Goal: Task Accomplishment & Management: Complete application form

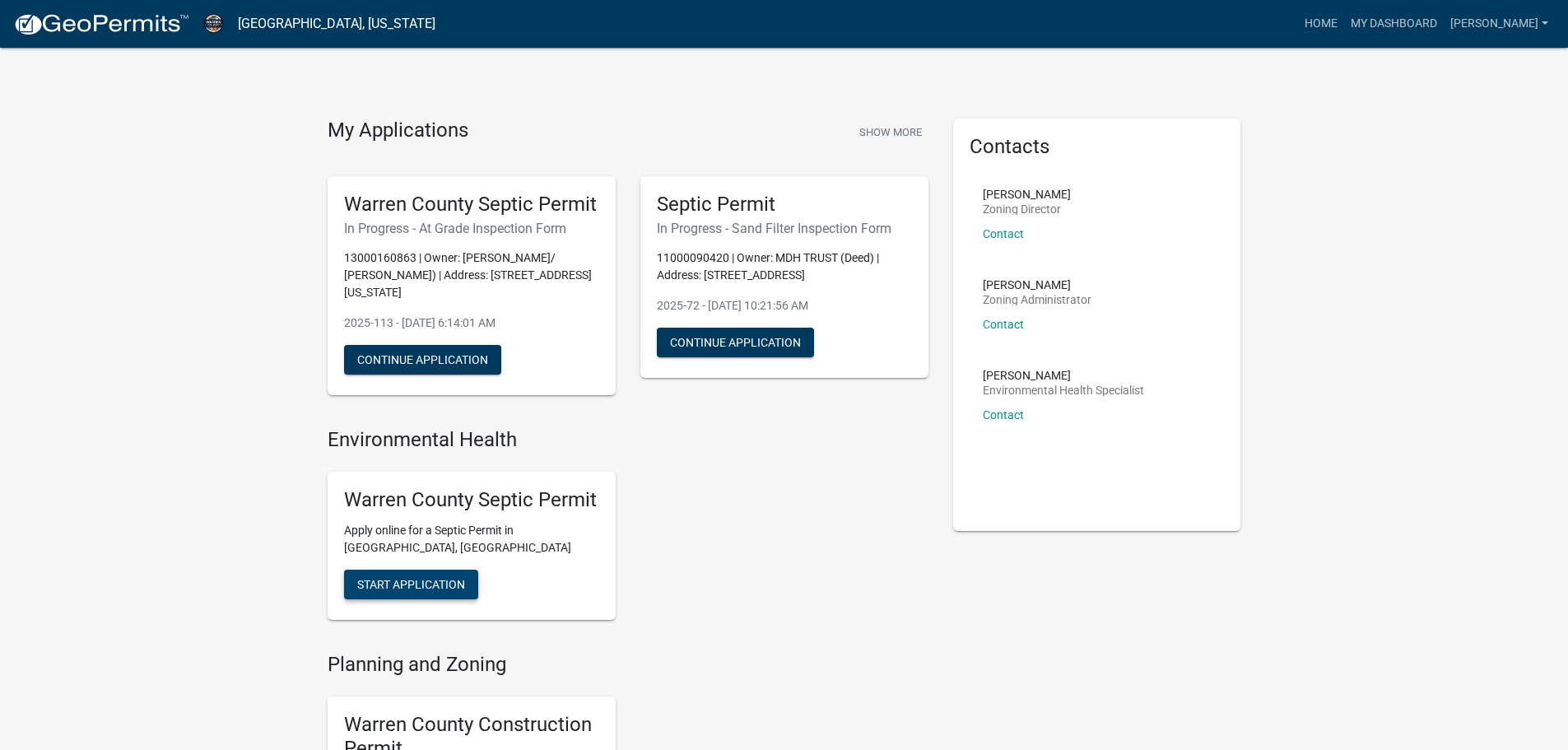
click at [422, 578] on span "Start Application" at bounding box center [411, 584] width 108 height 13
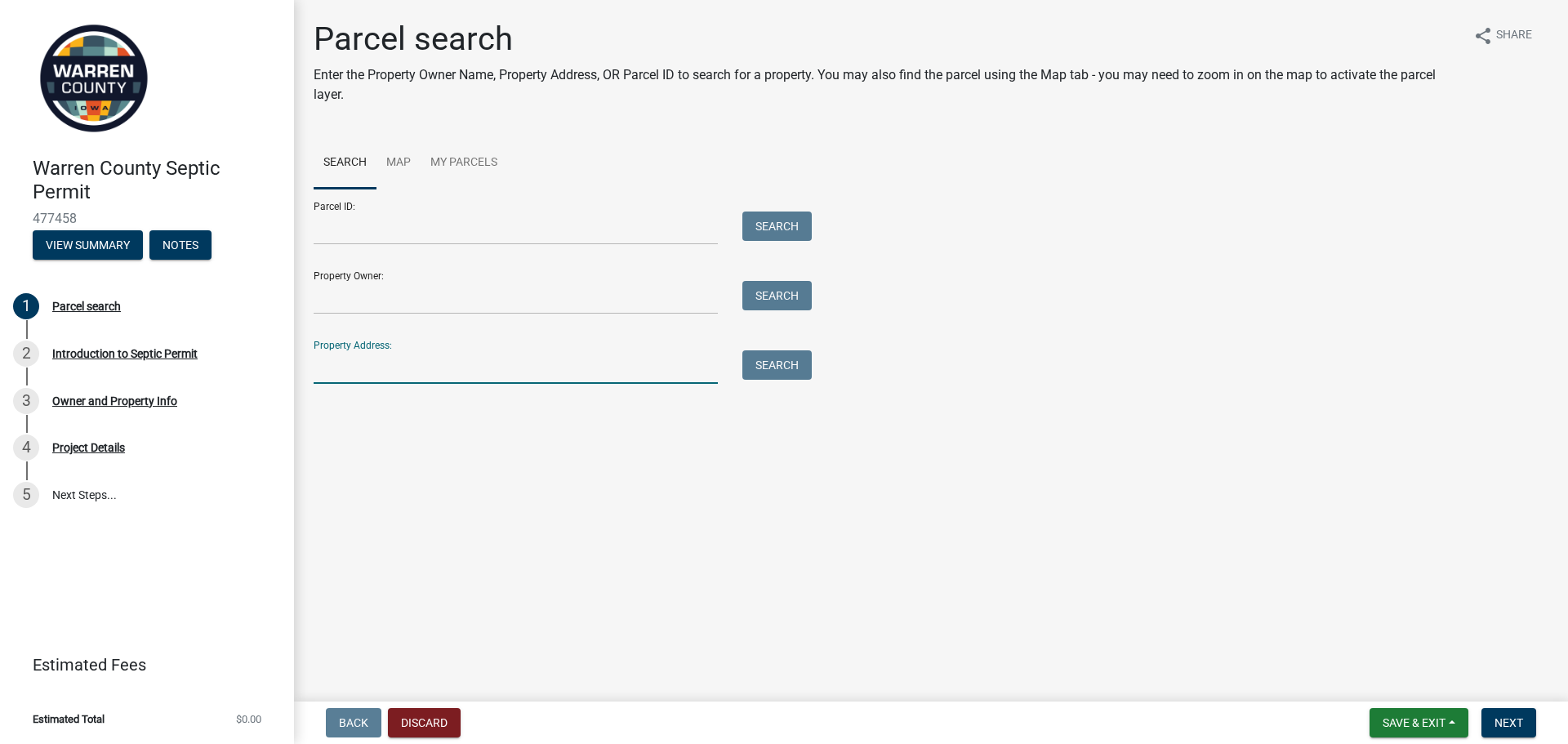
click at [386, 367] on input "Property Address:" at bounding box center [516, 367] width 404 height 33
type input "21252"
click at [783, 367] on button "Search" at bounding box center [776, 366] width 69 height 30
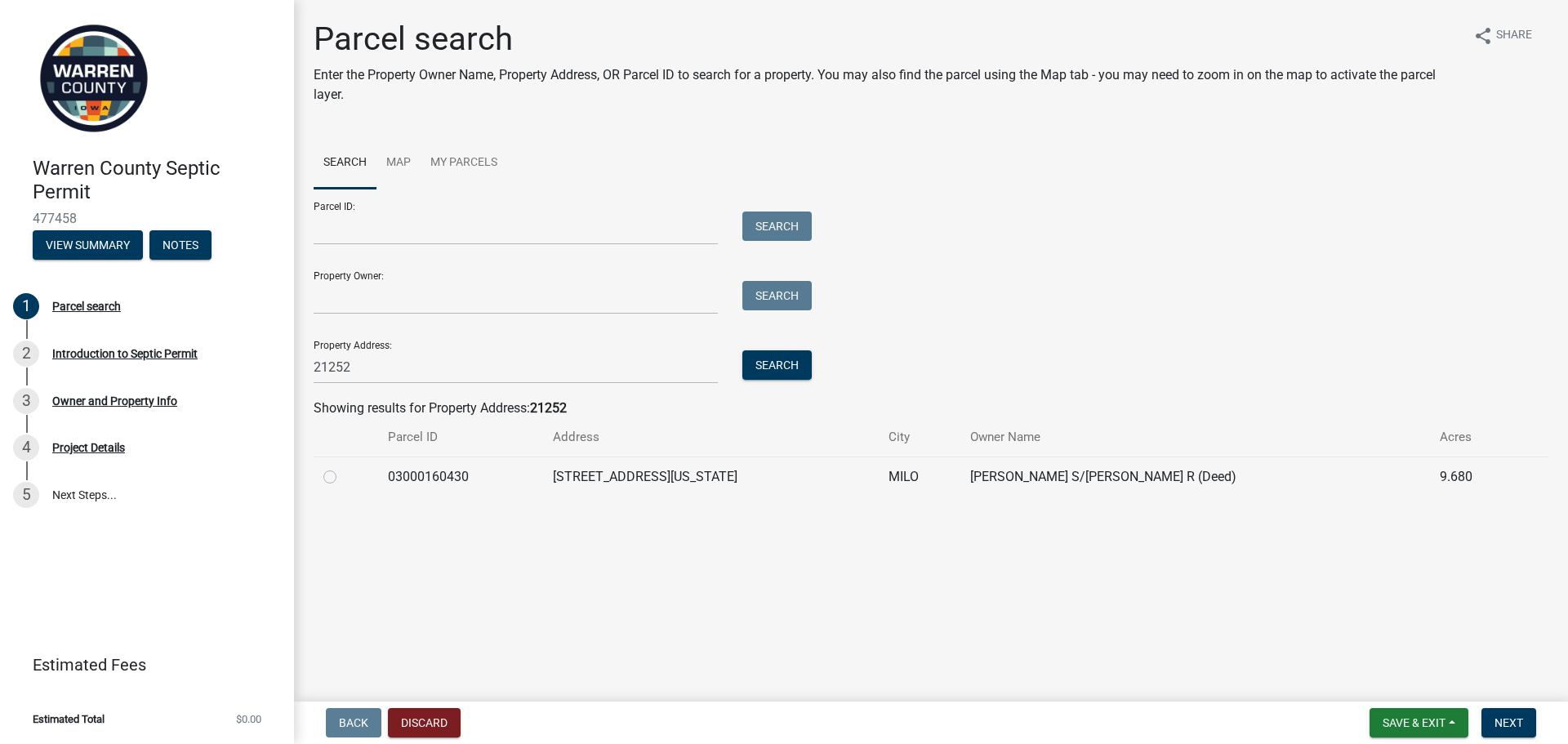
click at [343, 467] on label at bounding box center [343, 467] width 0 height 0
click at [343, 476] on input "radio" at bounding box center [349, 473] width 11 height 11
radio input "true"
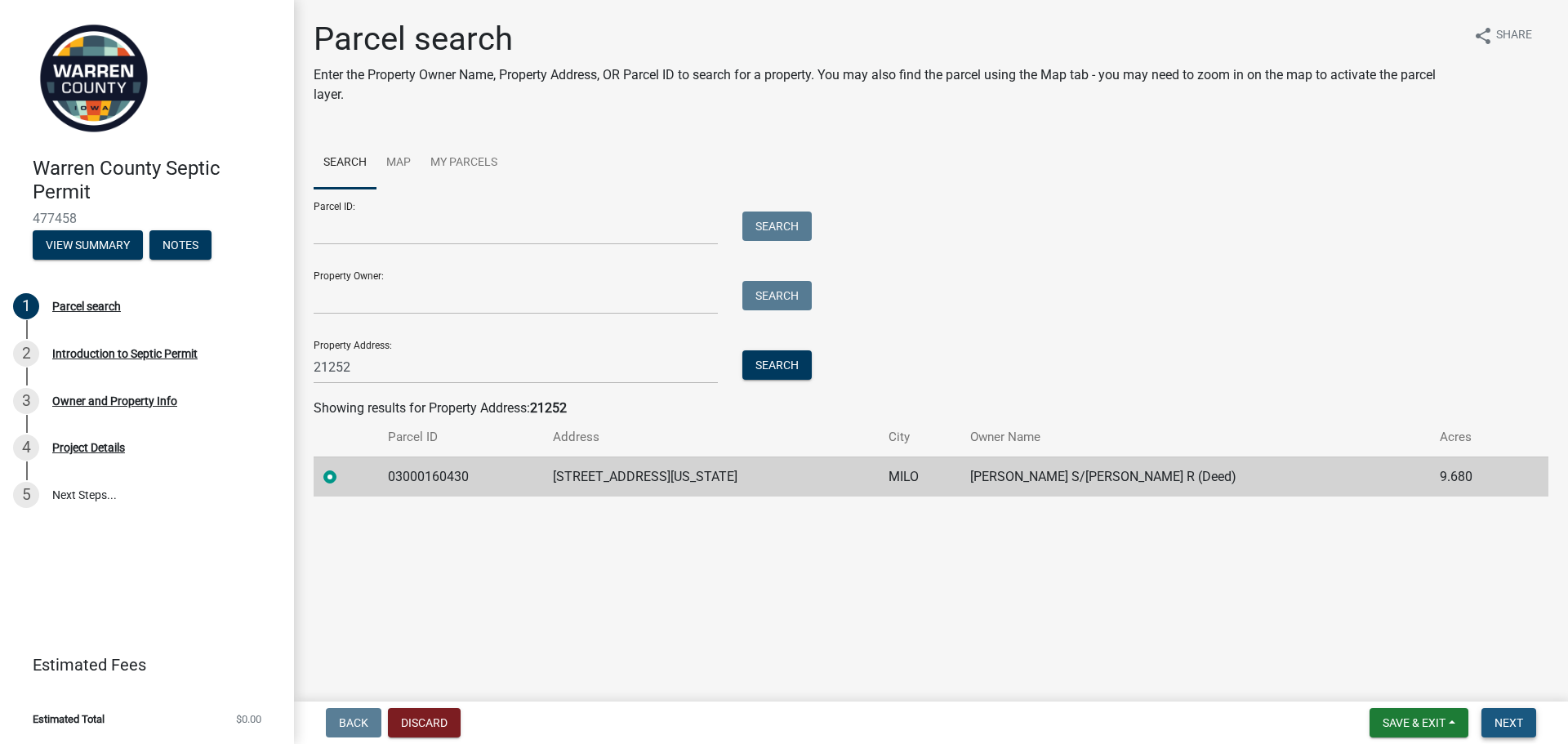
click at [1517, 724] on span "Next" at bounding box center [1508, 723] width 29 height 13
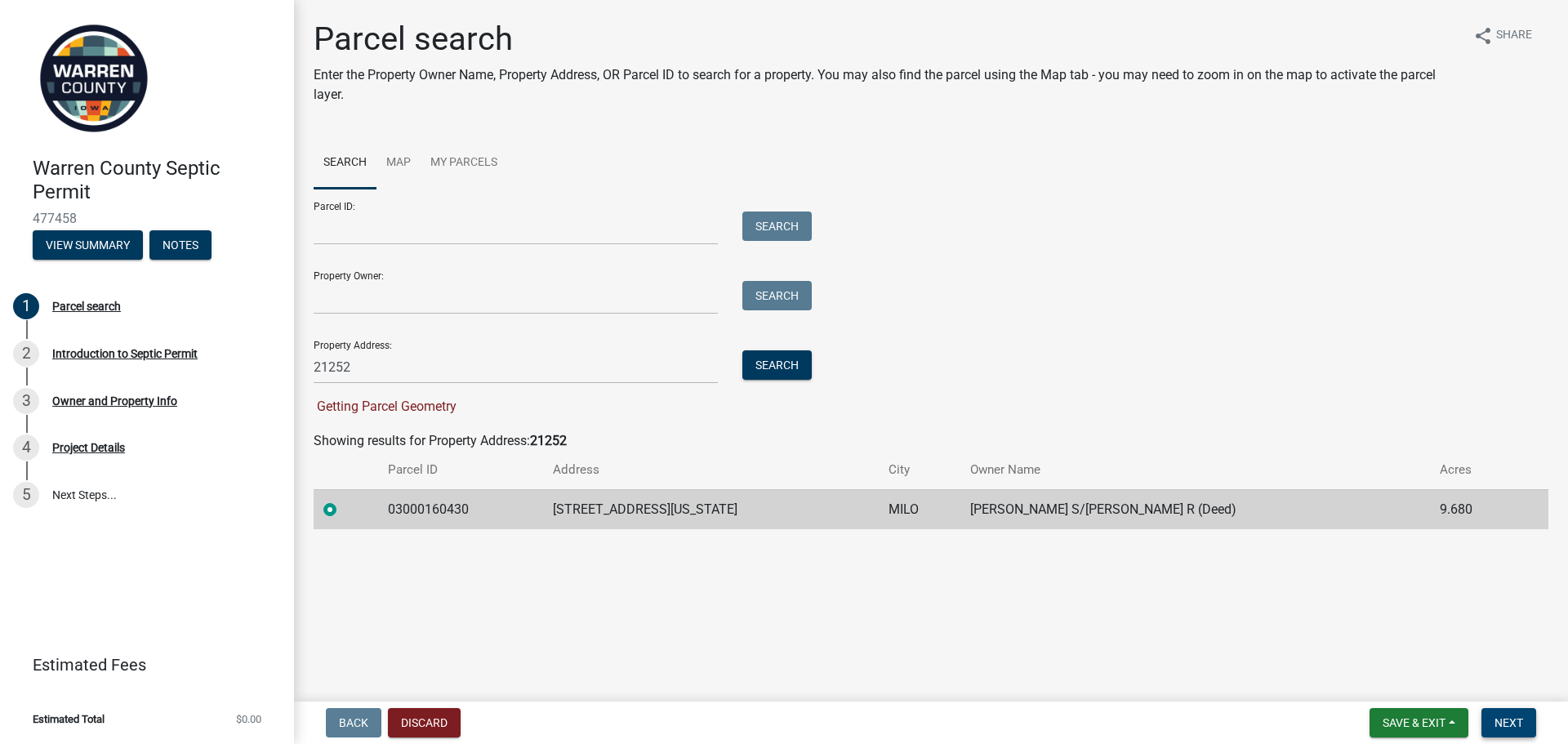
click at [1516, 721] on span "Next" at bounding box center [1508, 723] width 29 height 13
click at [729, 510] on td "[STREET_ADDRESS][US_STATE]" at bounding box center [711, 509] width 336 height 40
click at [1511, 723] on span "Next" at bounding box center [1508, 723] width 29 height 13
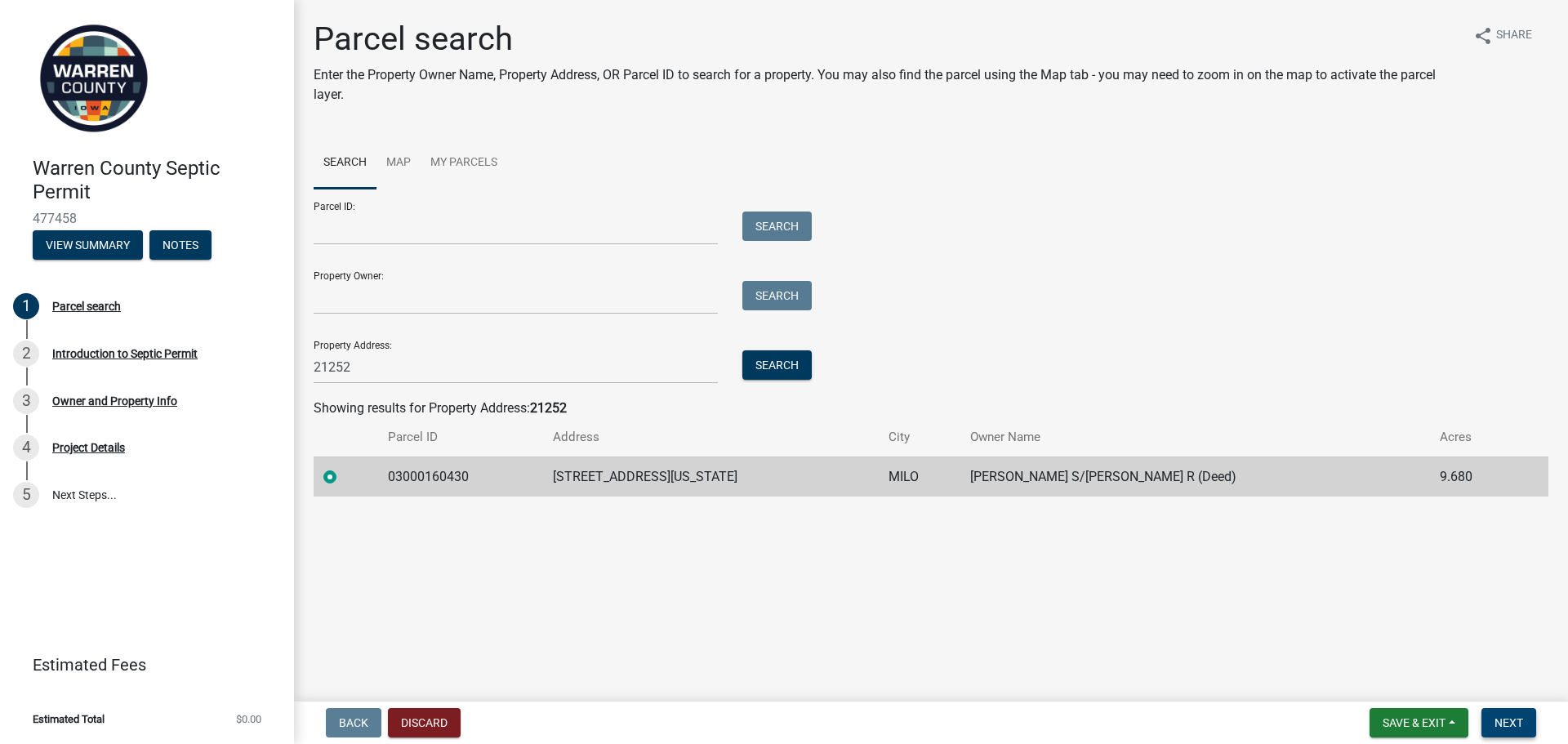
click at [1499, 716] on span "Next" at bounding box center [1508, 723] width 29 height 13
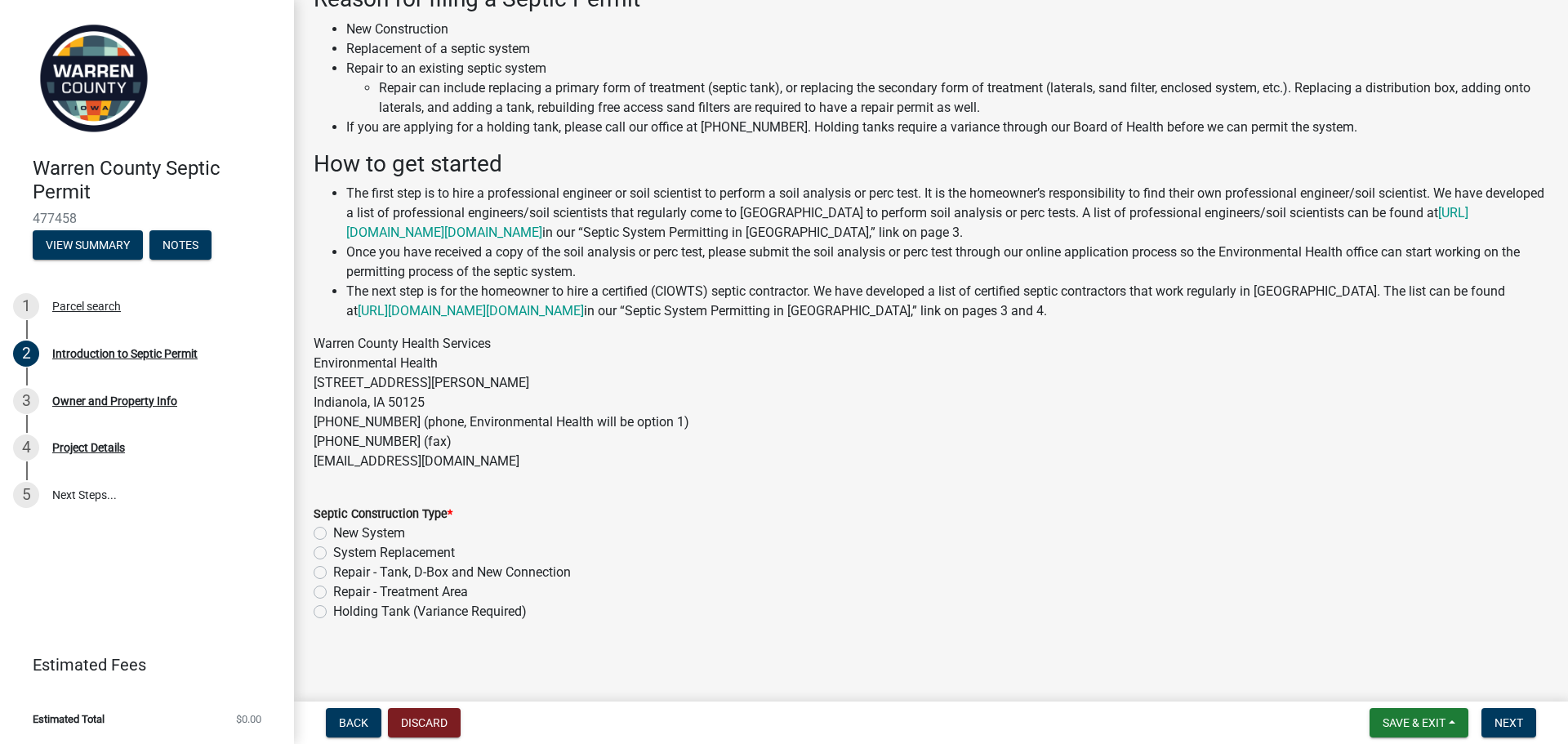
scroll to position [111, 0]
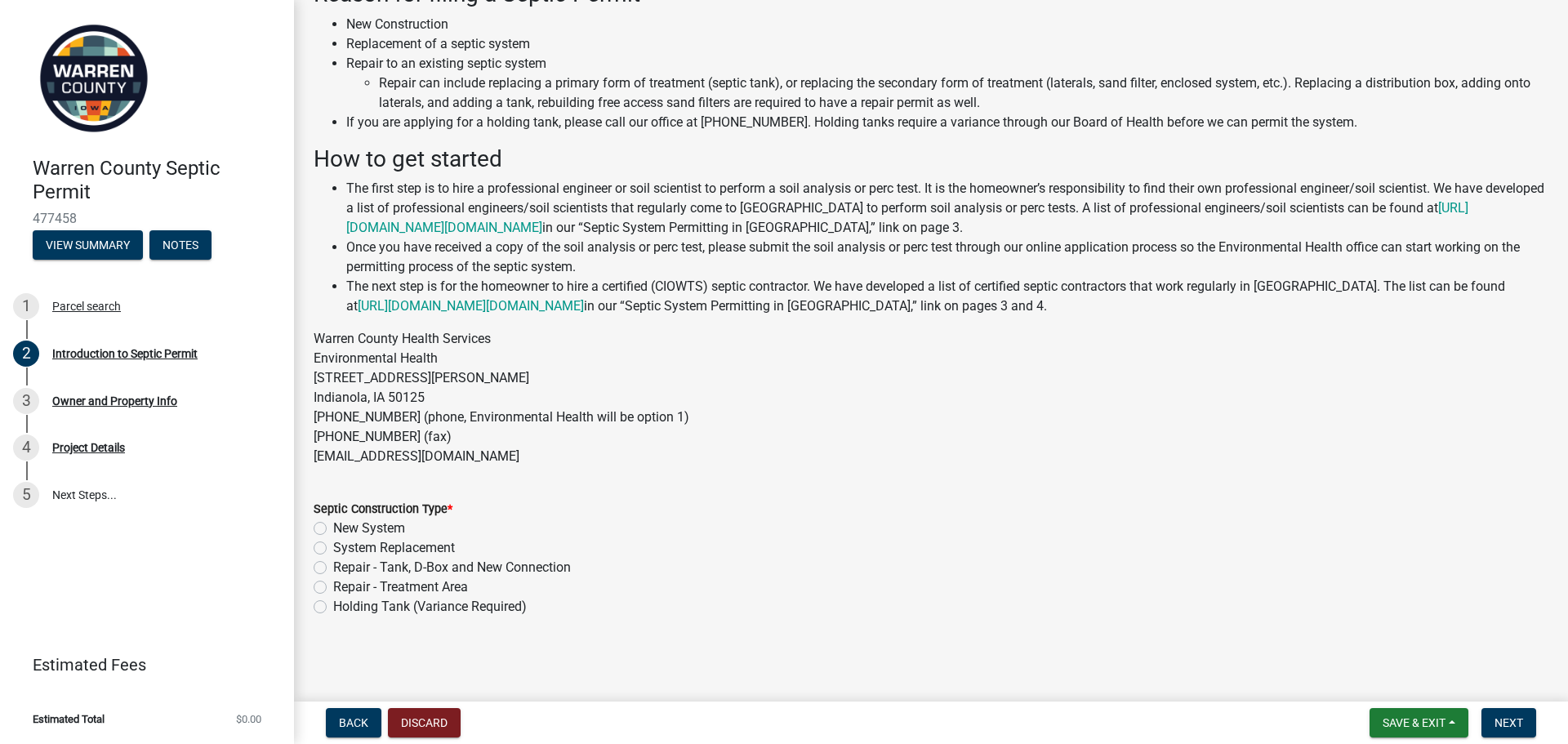
click at [333, 528] on label "New System" at bounding box center [369, 528] width 72 height 19
click at [333, 528] on input "New System" at bounding box center [339, 524] width 11 height 11
radio input "true"
click at [1516, 717] on span "Next" at bounding box center [1508, 723] width 29 height 13
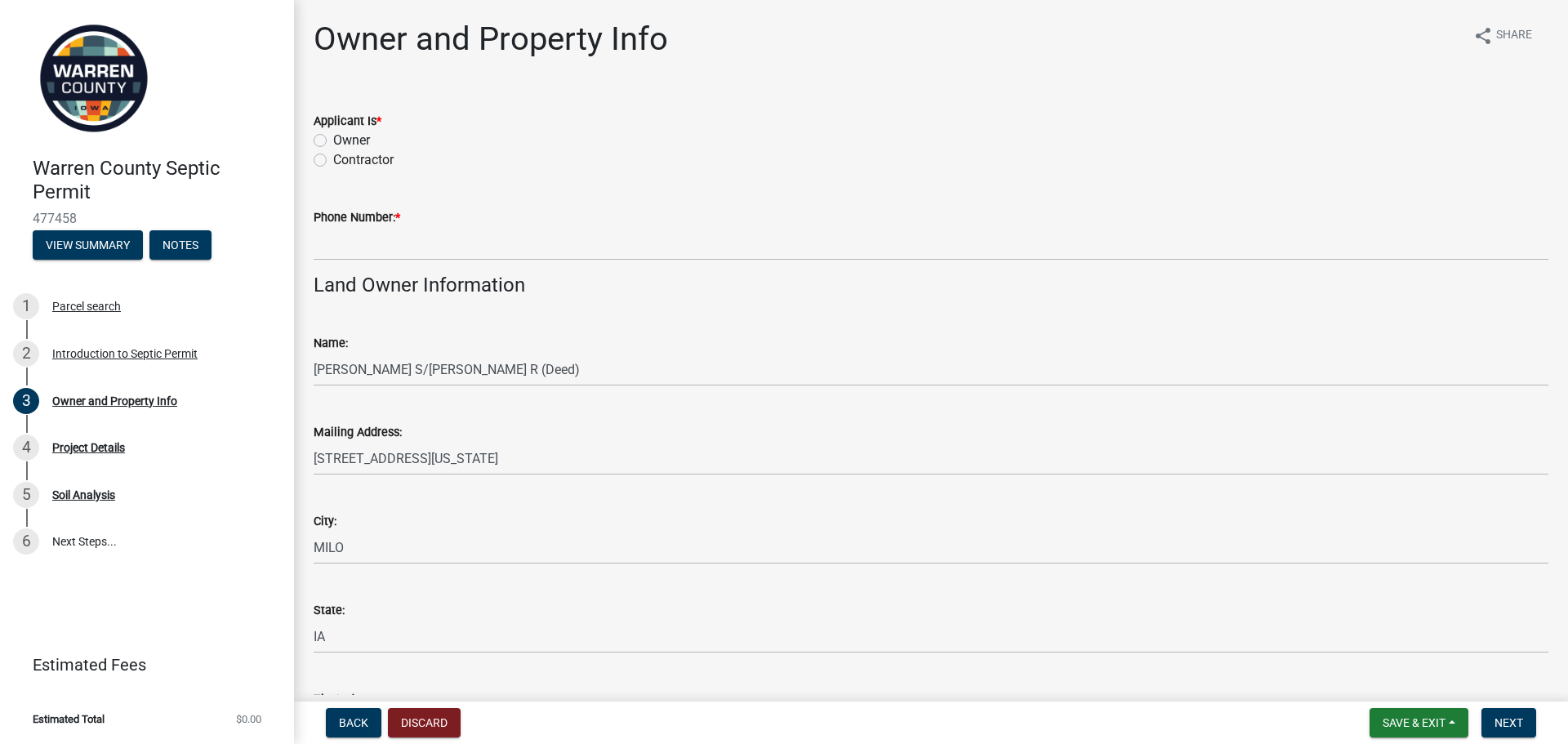
click at [333, 159] on label "Contractor" at bounding box center [363, 160] width 60 height 19
click at [333, 159] on input "Contractor" at bounding box center [339, 156] width 11 height 11
radio input "true"
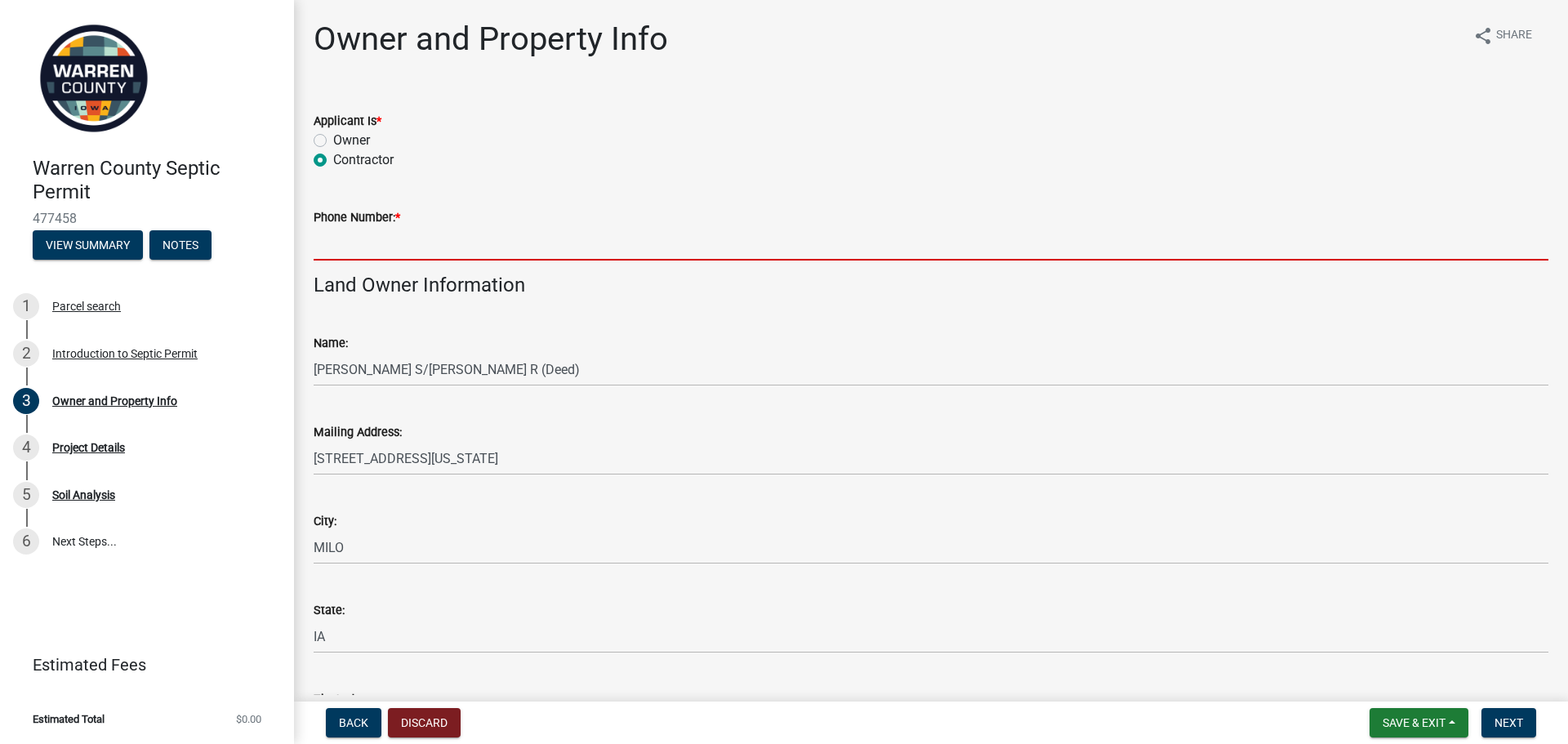
click at [332, 245] on input "Phone Number: *" at bounding box center [931, 244] width 1235 height 33
type input "5154807139"
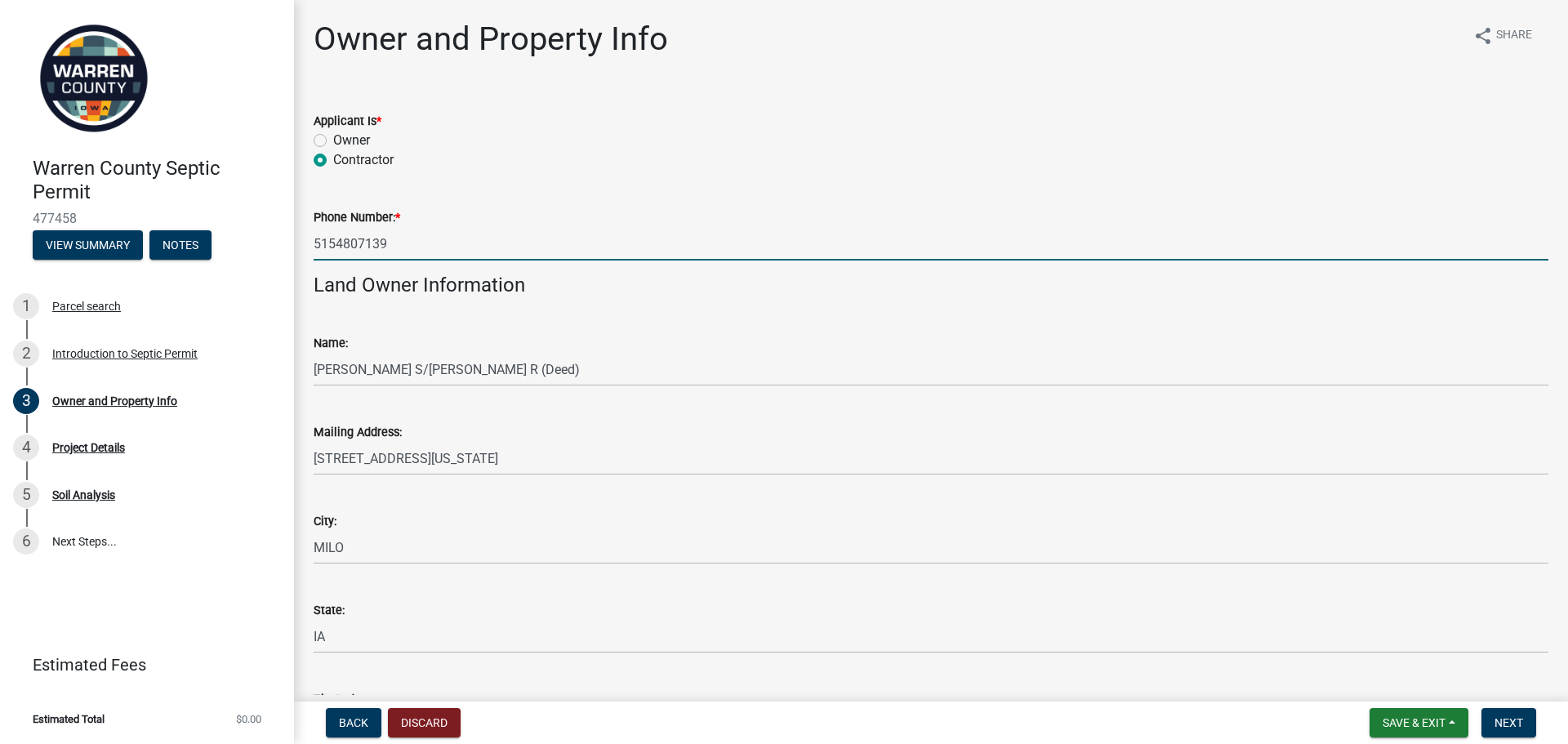
type input "[EMAIL_ADDRESS][DOMAIN_NAME]"
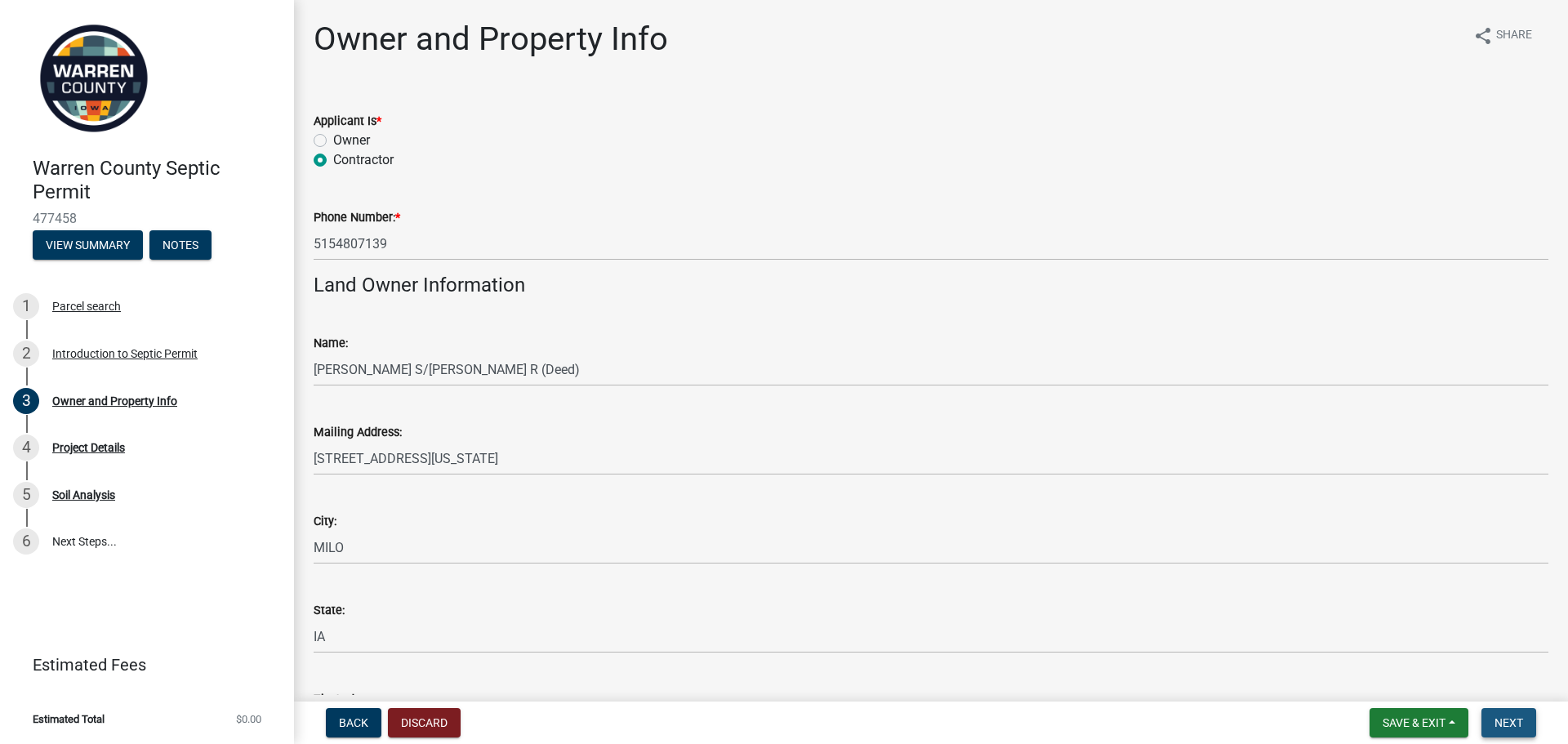
click at [1516, 720] on span "Next" at bounding box center [1508, 723] width 29 height 13
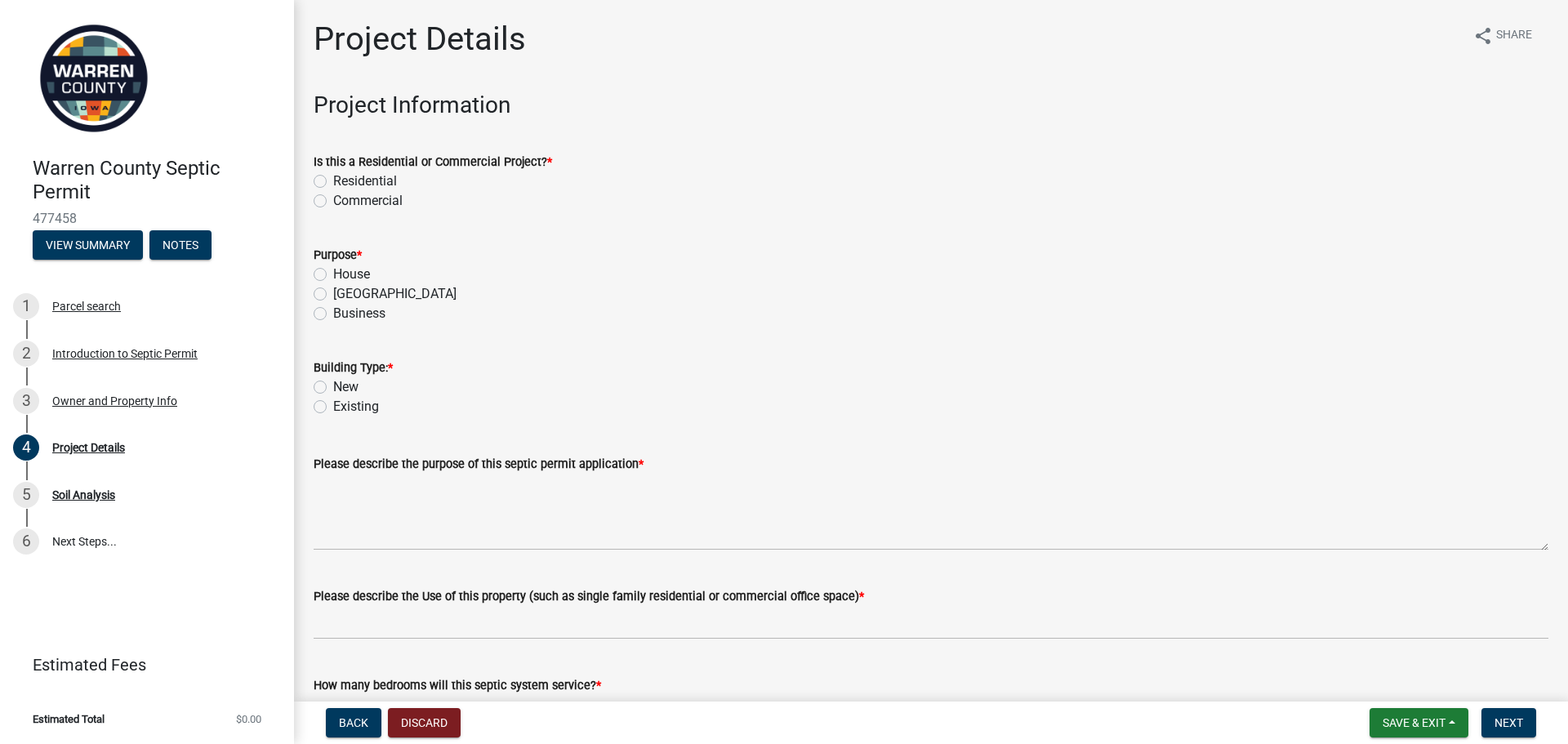
click at [333, 174] on label "Residential" at bounding box center [365, 181] width 64 height 19
click at [333, 174] on input "Residential" at bounding box center [339, 177] width 11 height 11
radio input "true"
click at [333, 272] on label "House" at bounding box center [352, 274] width 37 height 19
click at [333, 272] on input "House" at bounding box center [339, 270] width 11 height 11
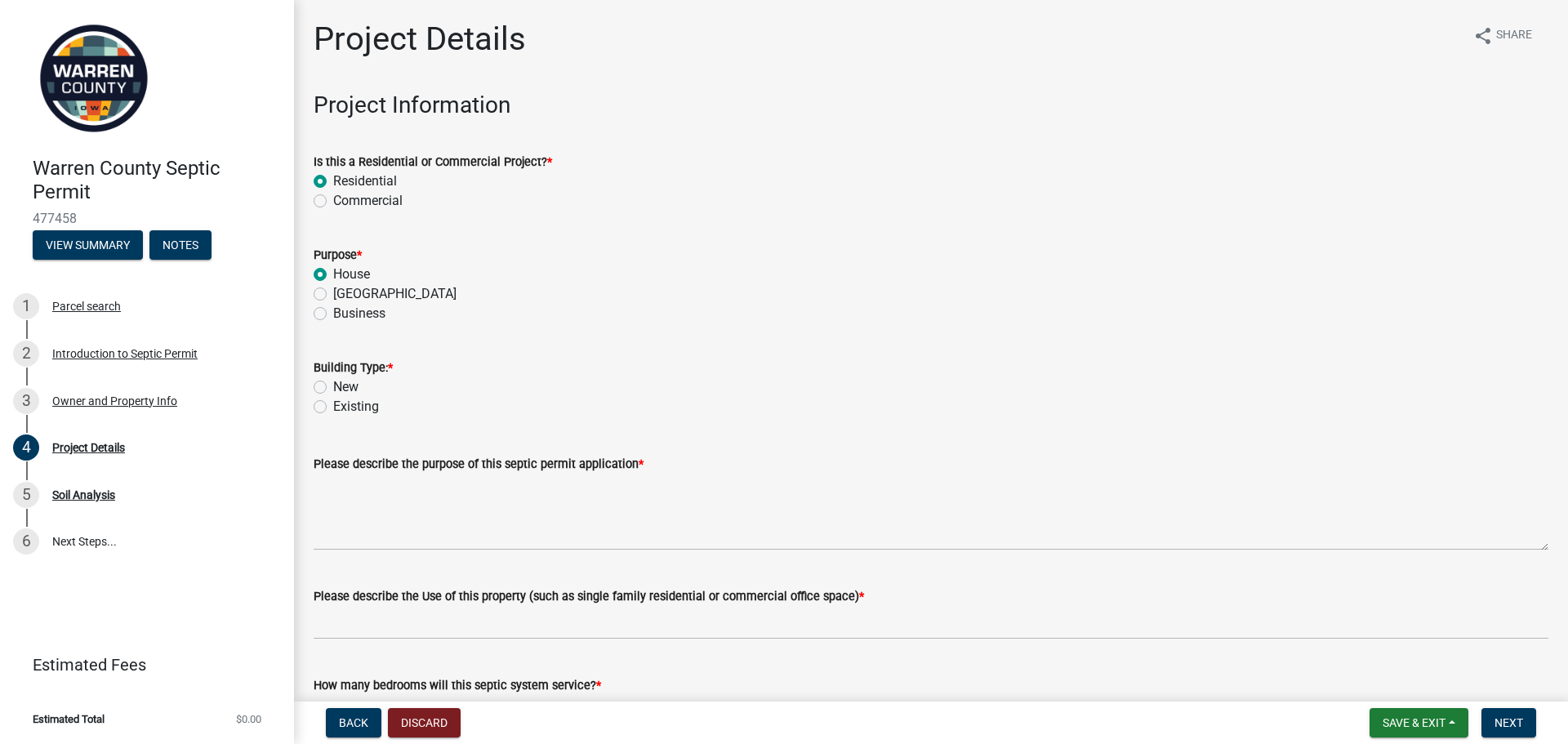
radio input "true"
click at [333, 388] on label "New" at bounding box center [345, 387] width 25 height 19
click at [333, 388] on input "New" at bounding box center [339, 383] width 11 height 11
radio input "true"
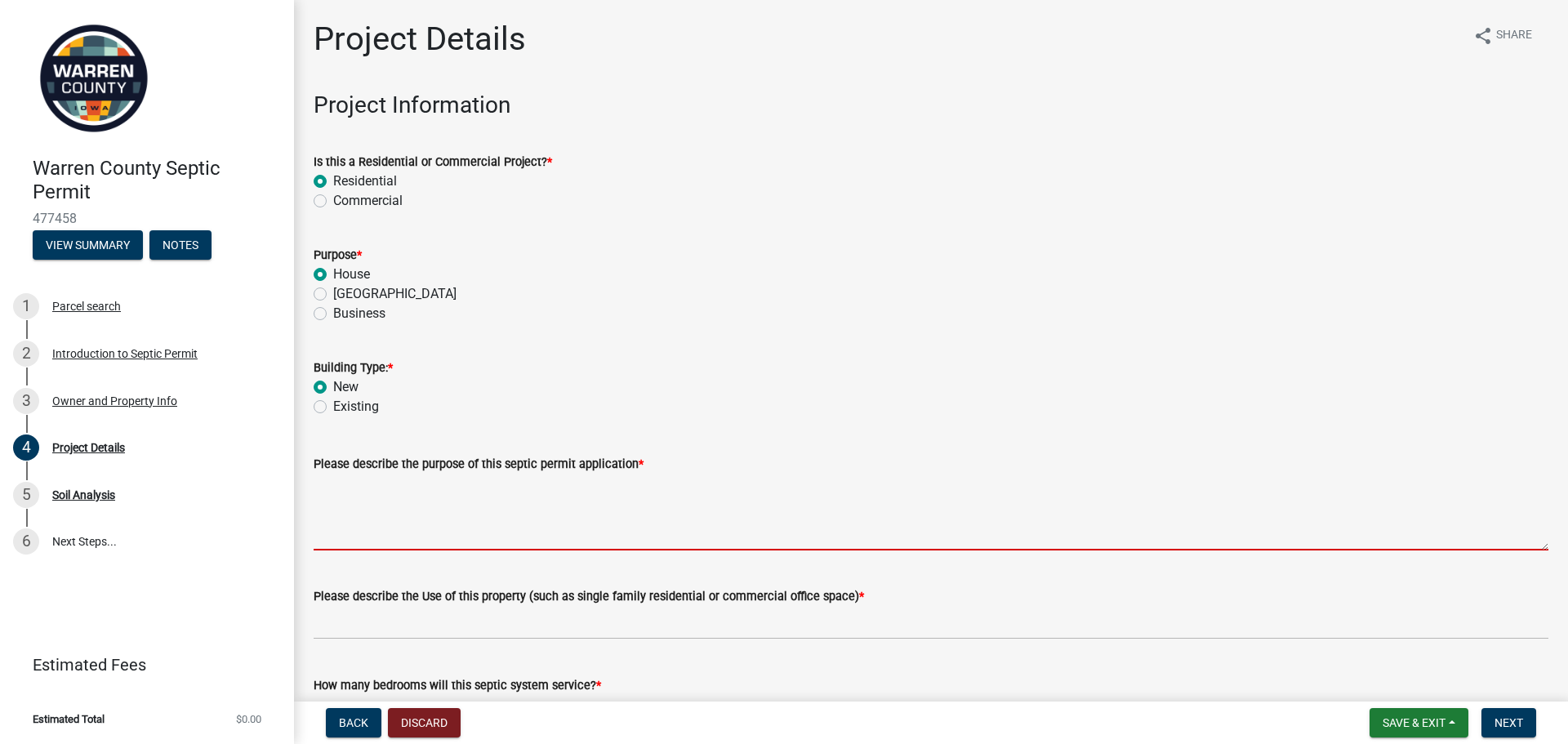
click at [343, 498] on textarea "Please describe the purpose of this septic permit application *" at bounding box center [931, 511] width 1235 height 77
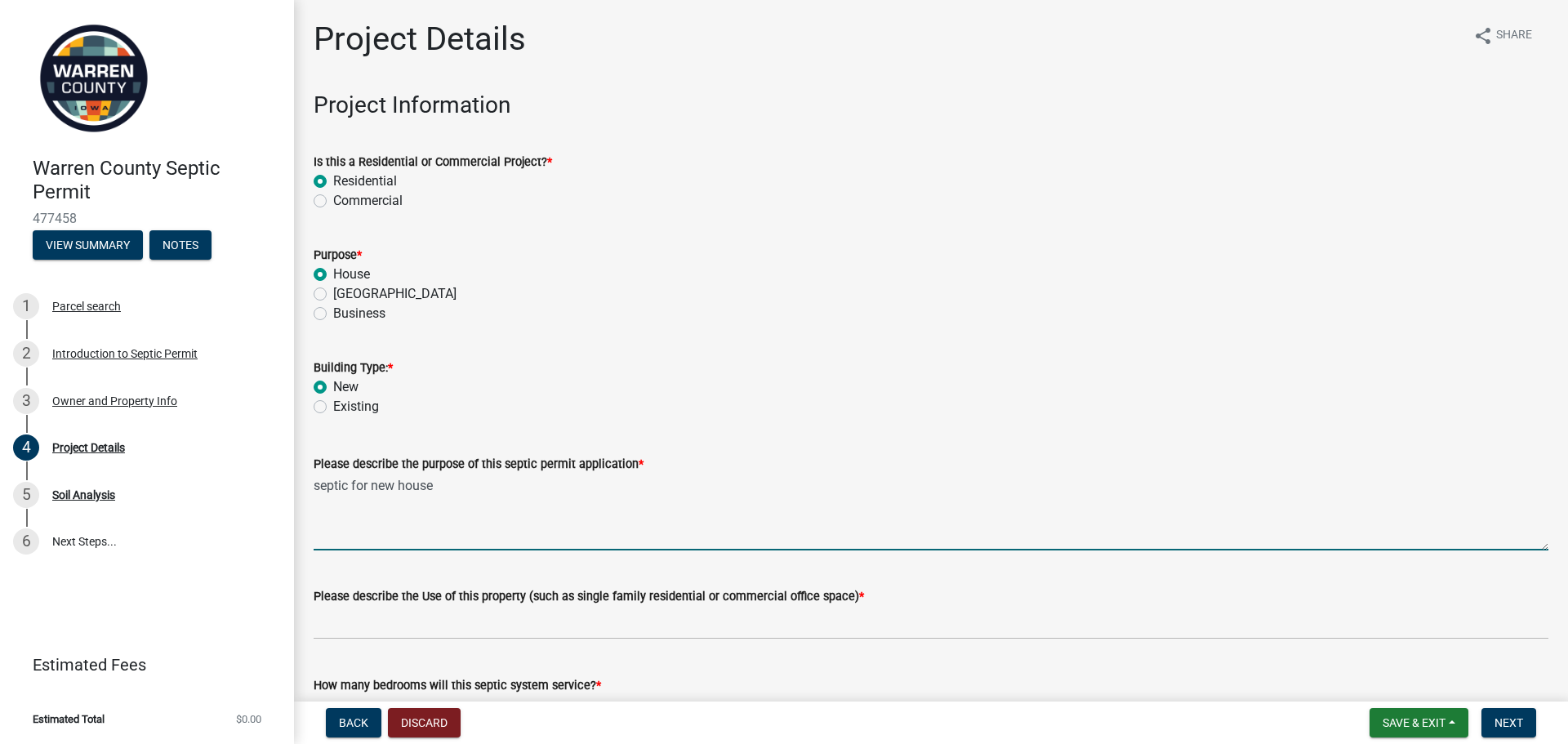
type textarea "septic for new house"
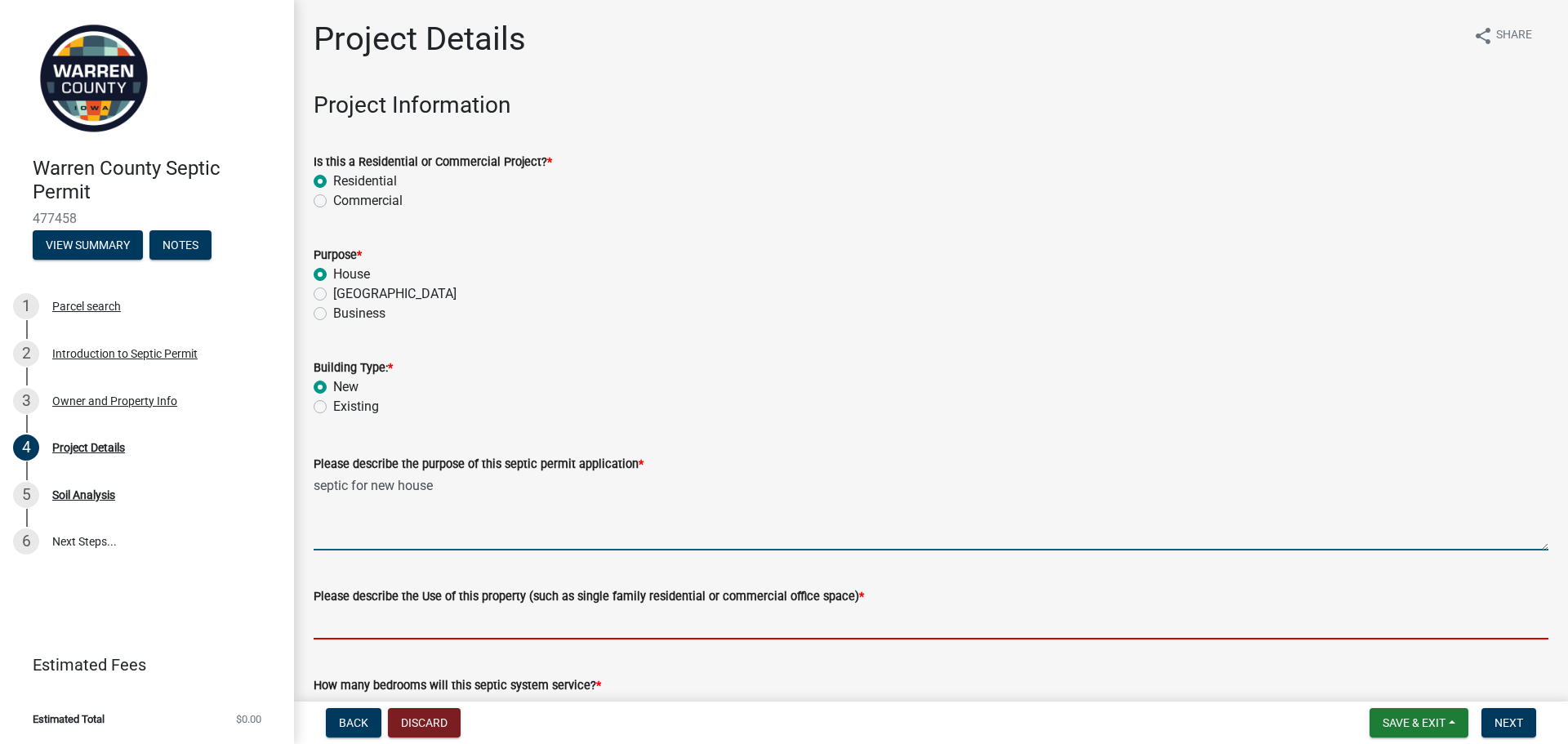
click at [401, 630] on input "Please describe the Use of this property (such as single family residential or …" at bounding box center [931, 622] width 1235 height 33
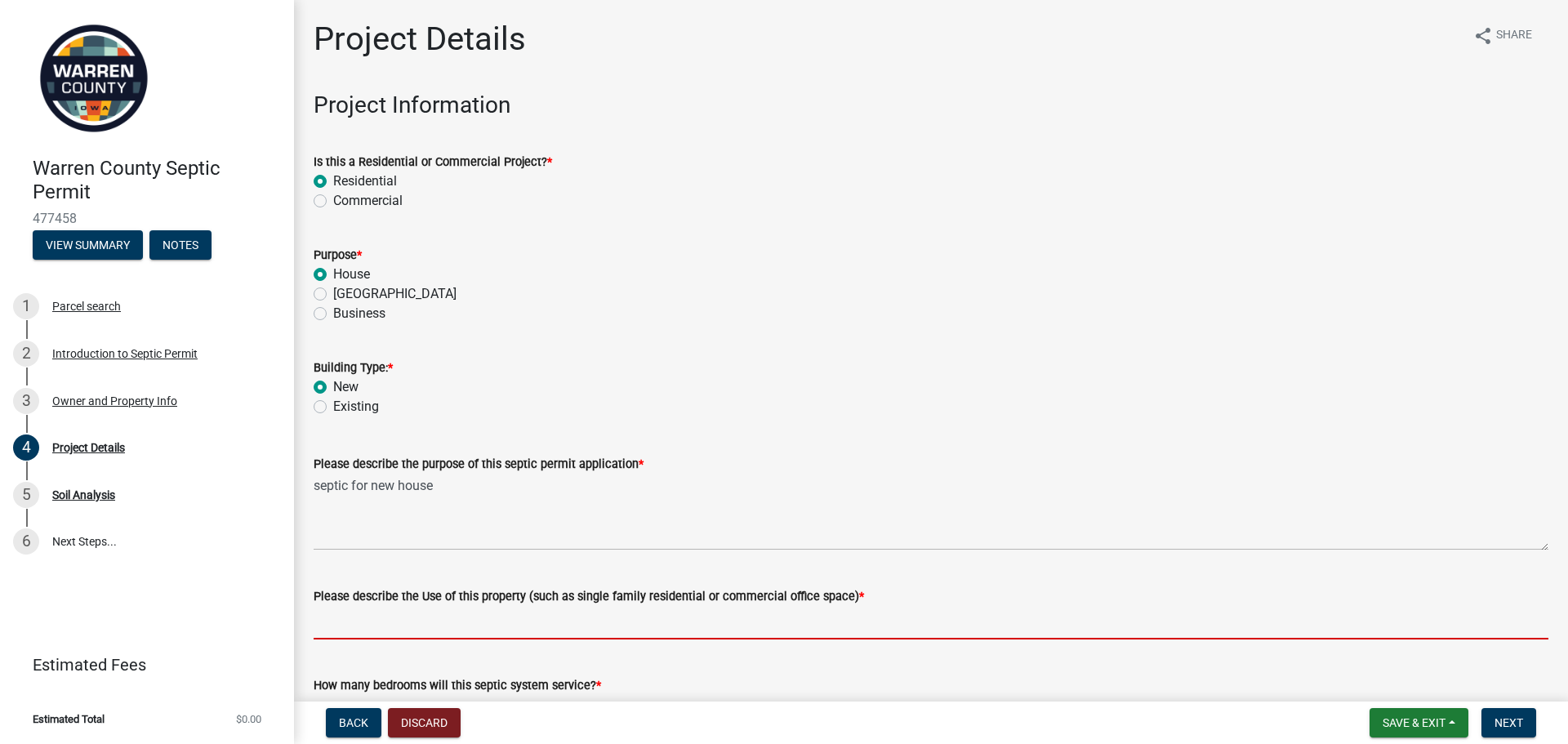
type input "single family residintial"
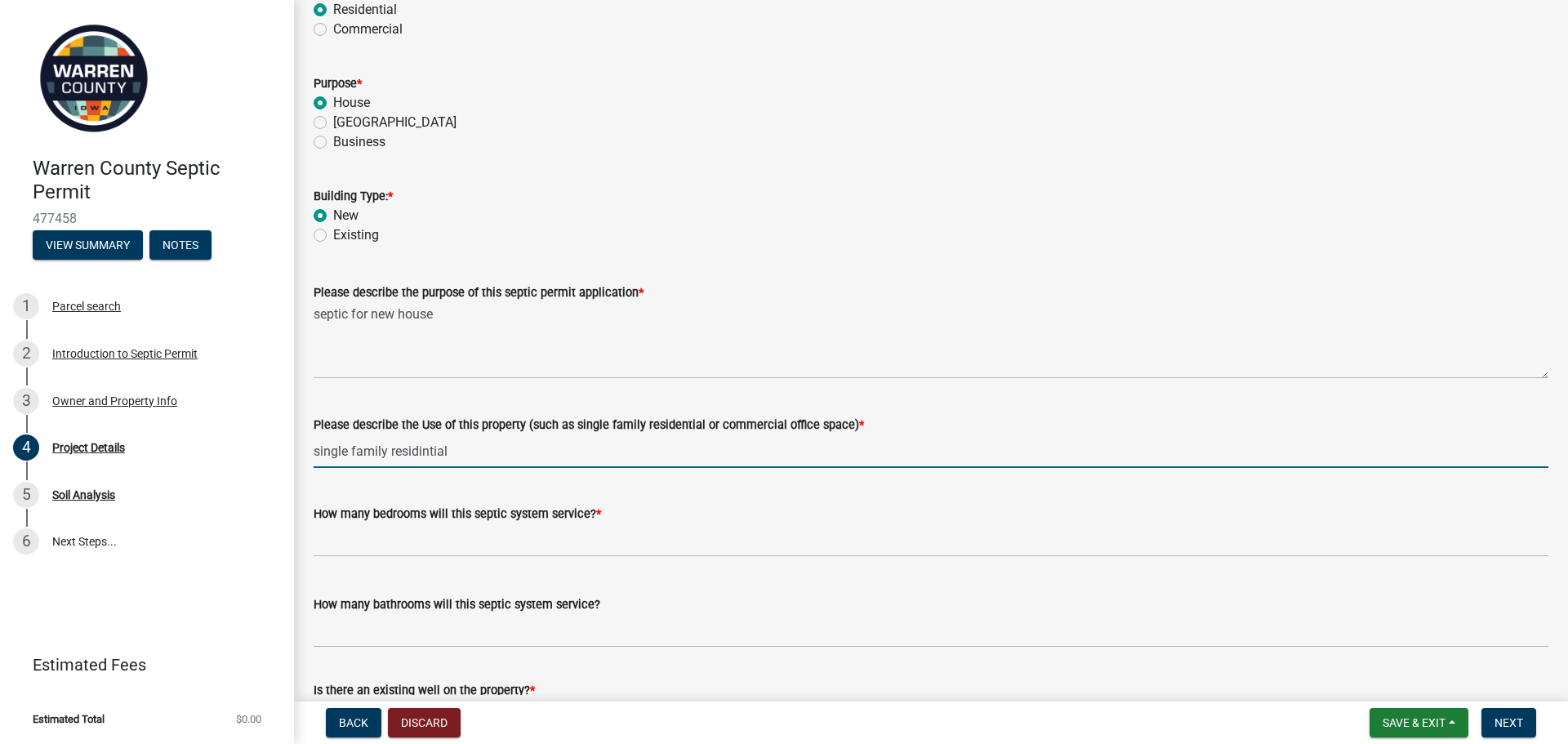
scroll to position [245, 0]
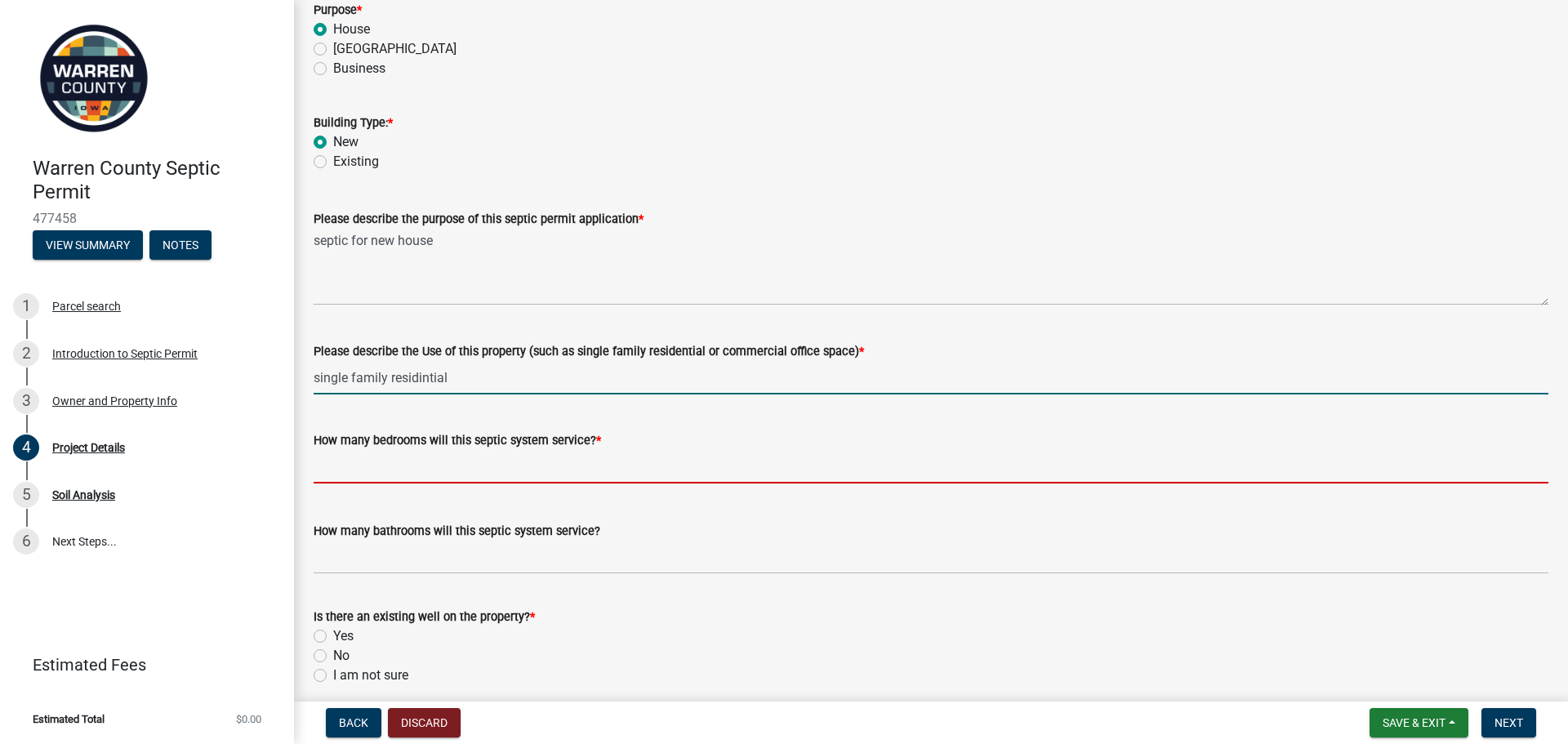
click at [391, 465] on input "text" at bounding box center [931, 466] width 1235 height 33
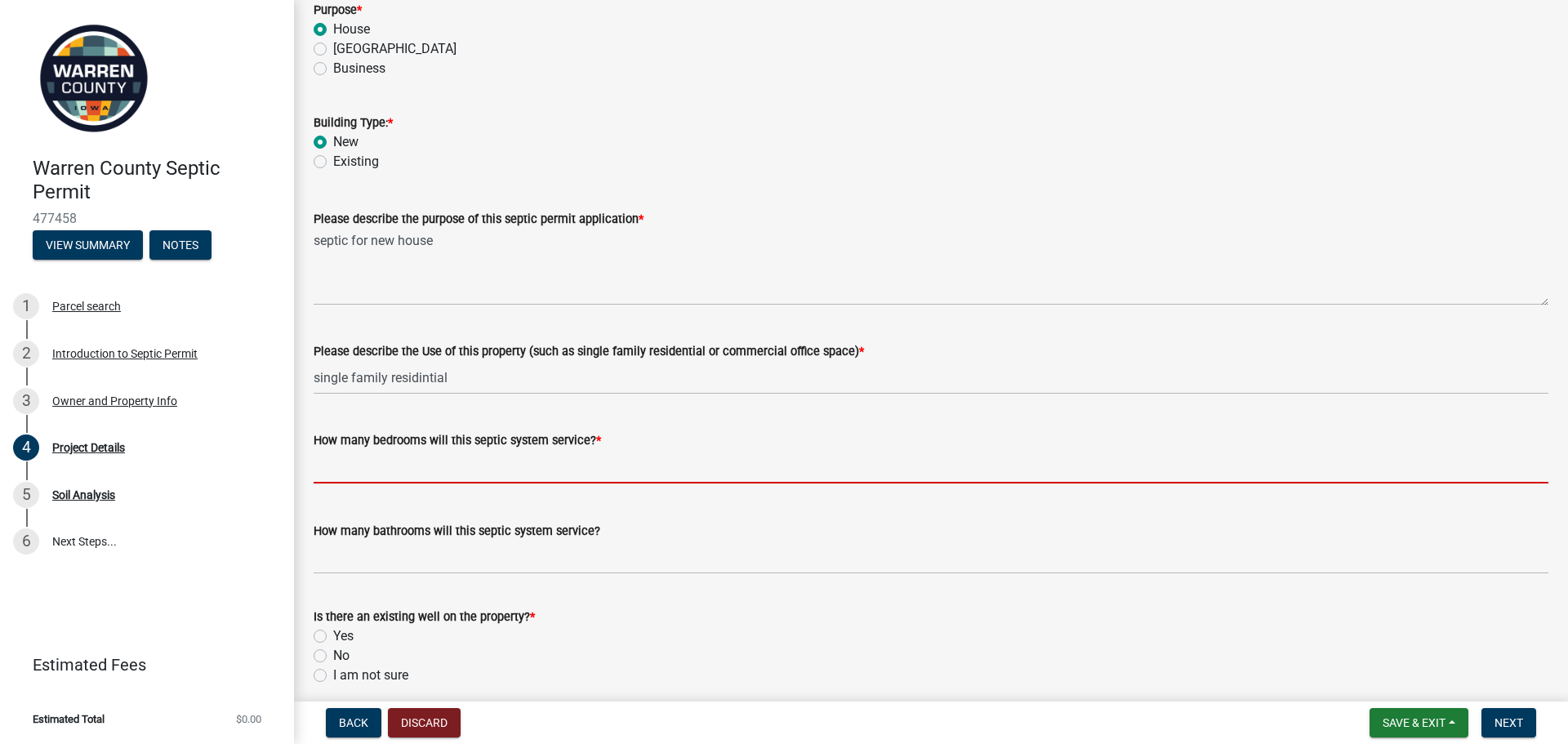
type input "3"
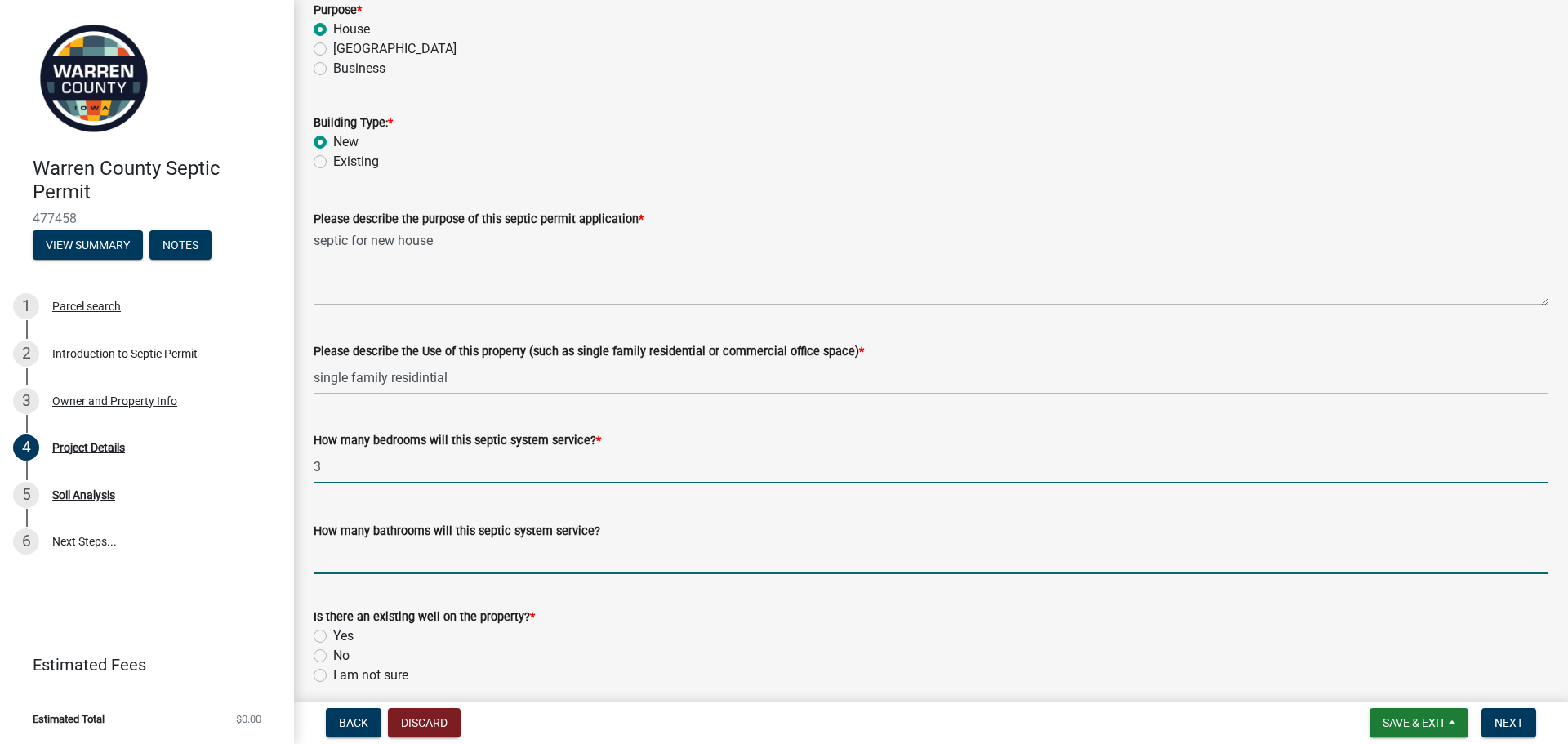
click at [401, 563] on input "How many bathrooms will this septic system service?" at bounding box center [931, 558] width 1235 height 33
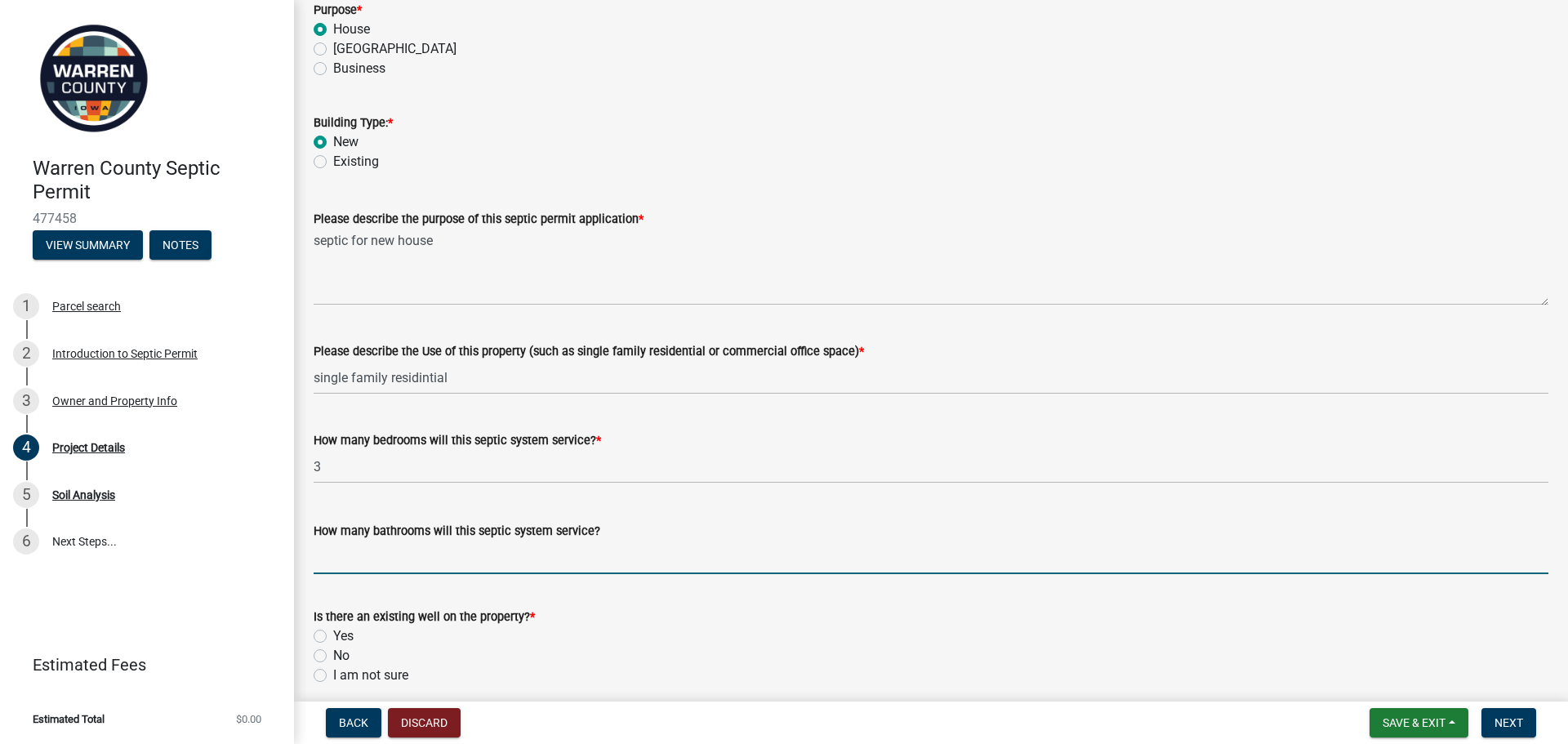
type input "2"
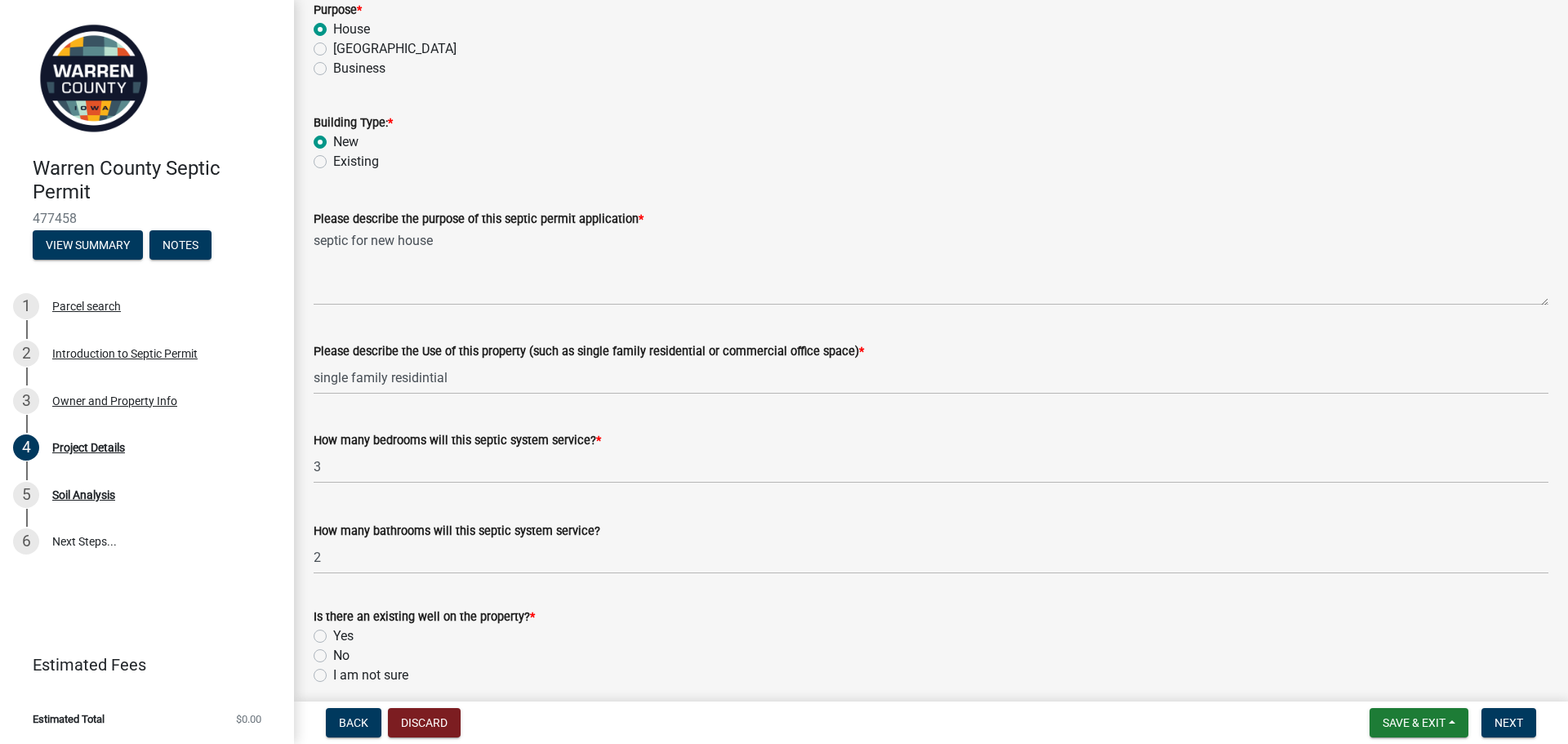
click at [333, 654] on label "No" at bounding box center [341, 655] width 17 height 19
click at [333, 654] on input "No" at bounding box center [339, 652] width 11 height 11
radio input "true"
click at [1504, 719] on span "Next" at bounding box center [1508, 723] width 29 height 13
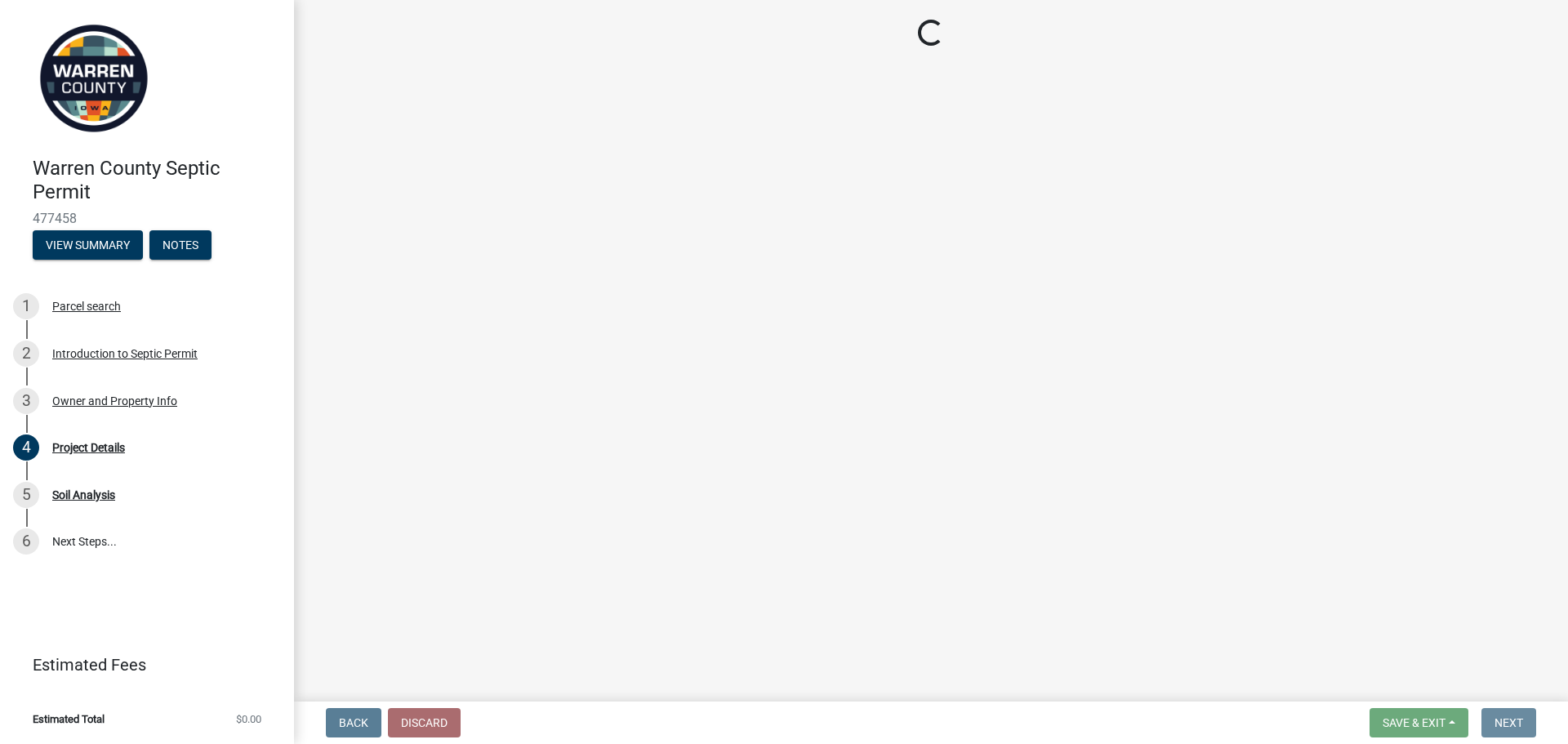
scroll to position [0, 0]
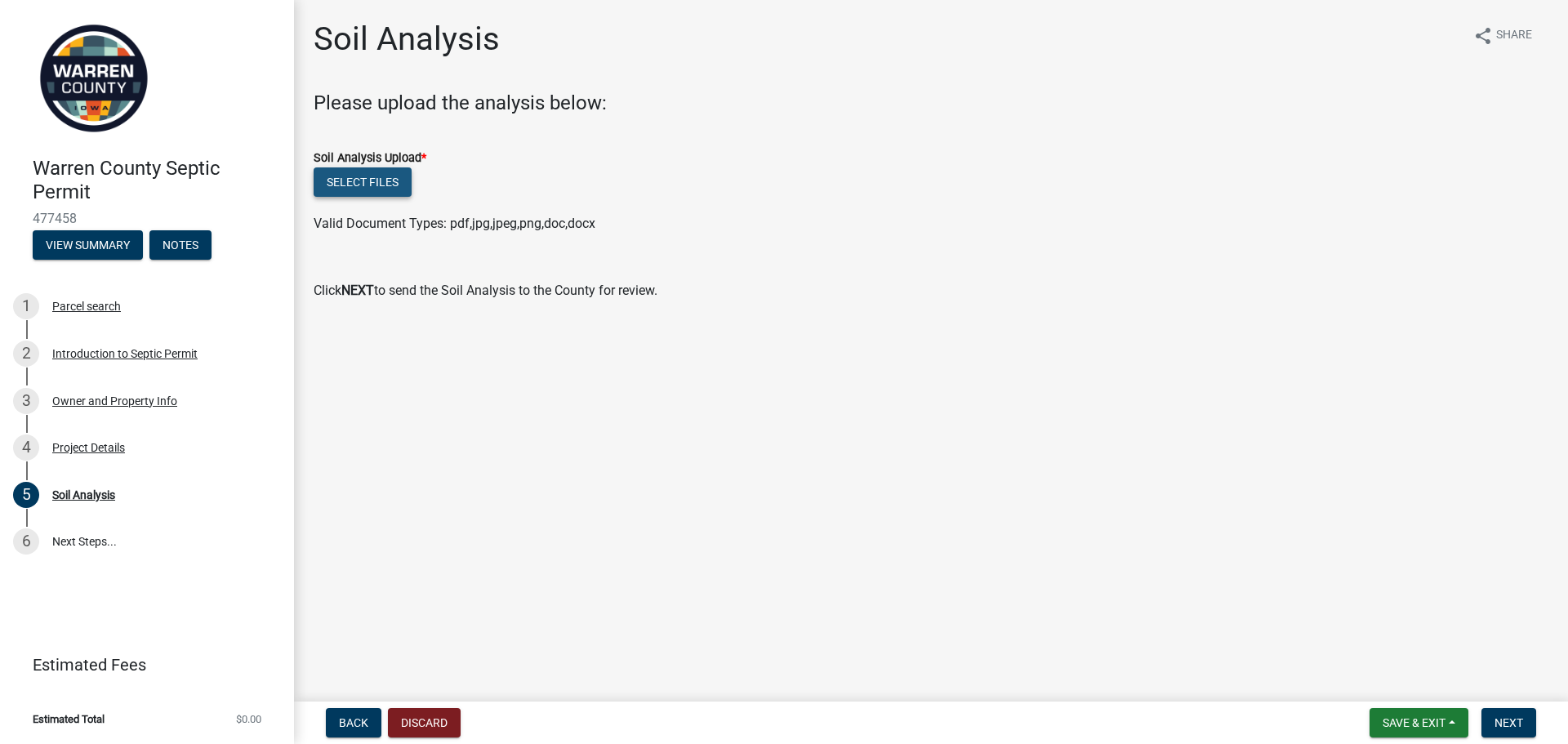
click at [352, 177] on button "Select files" at bounding box center [363, 182] width 98 height 30
click at [384, 181] on button "Select files" at bounding box center [363, 182] width 98 height 30
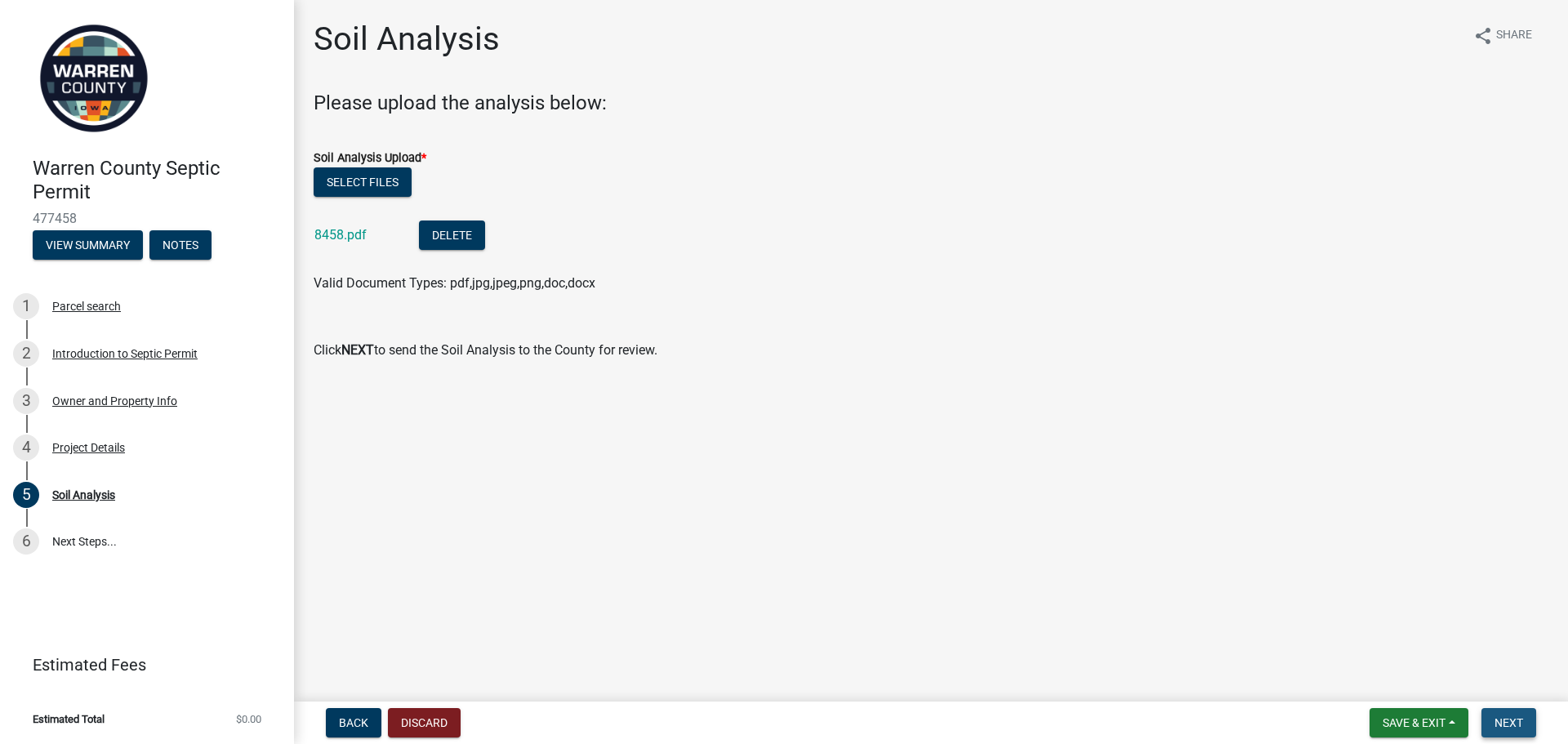
click at [1512, 723] on span "Next" at bounding box center [1508, 723] width 29 height 13
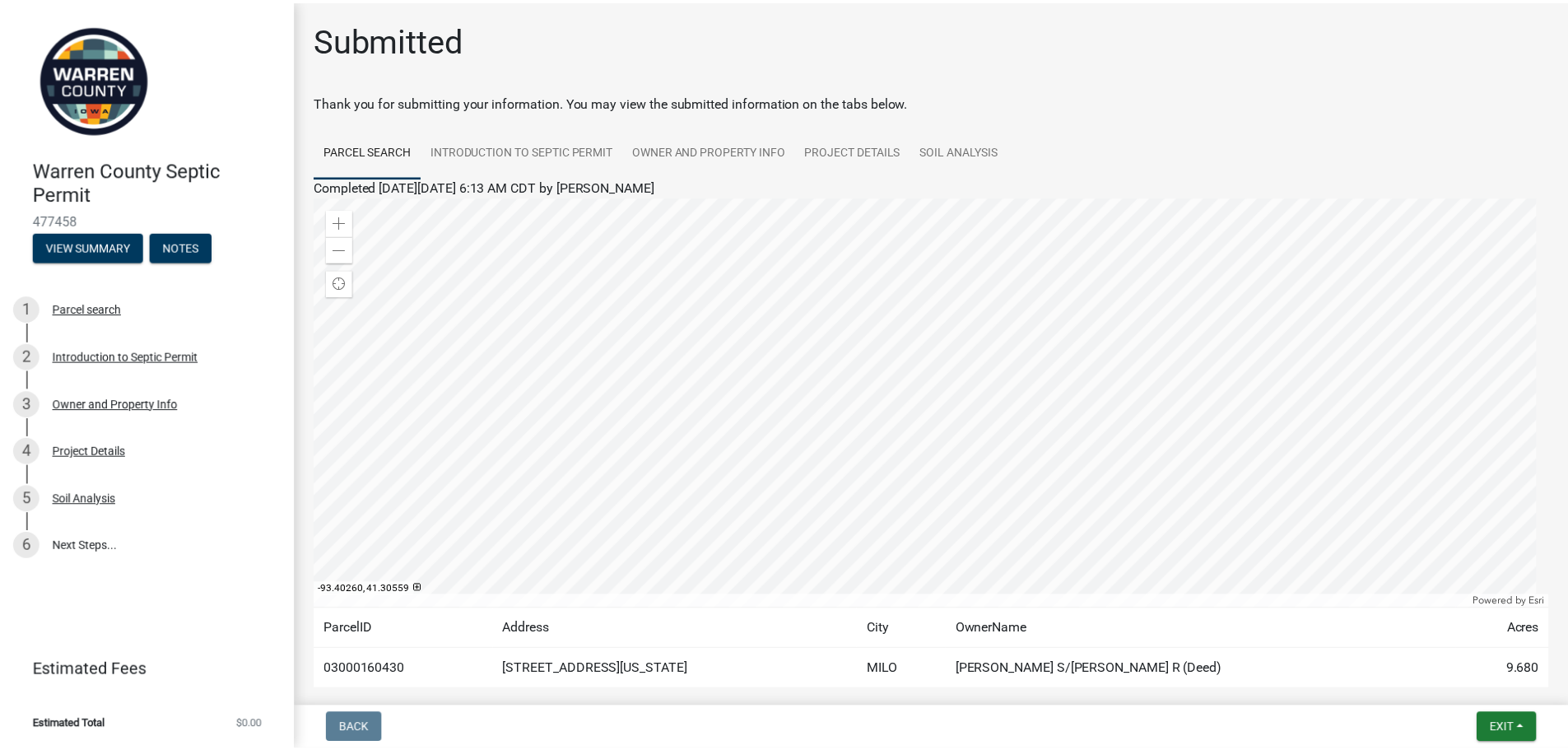
scroll to position [86, 0]
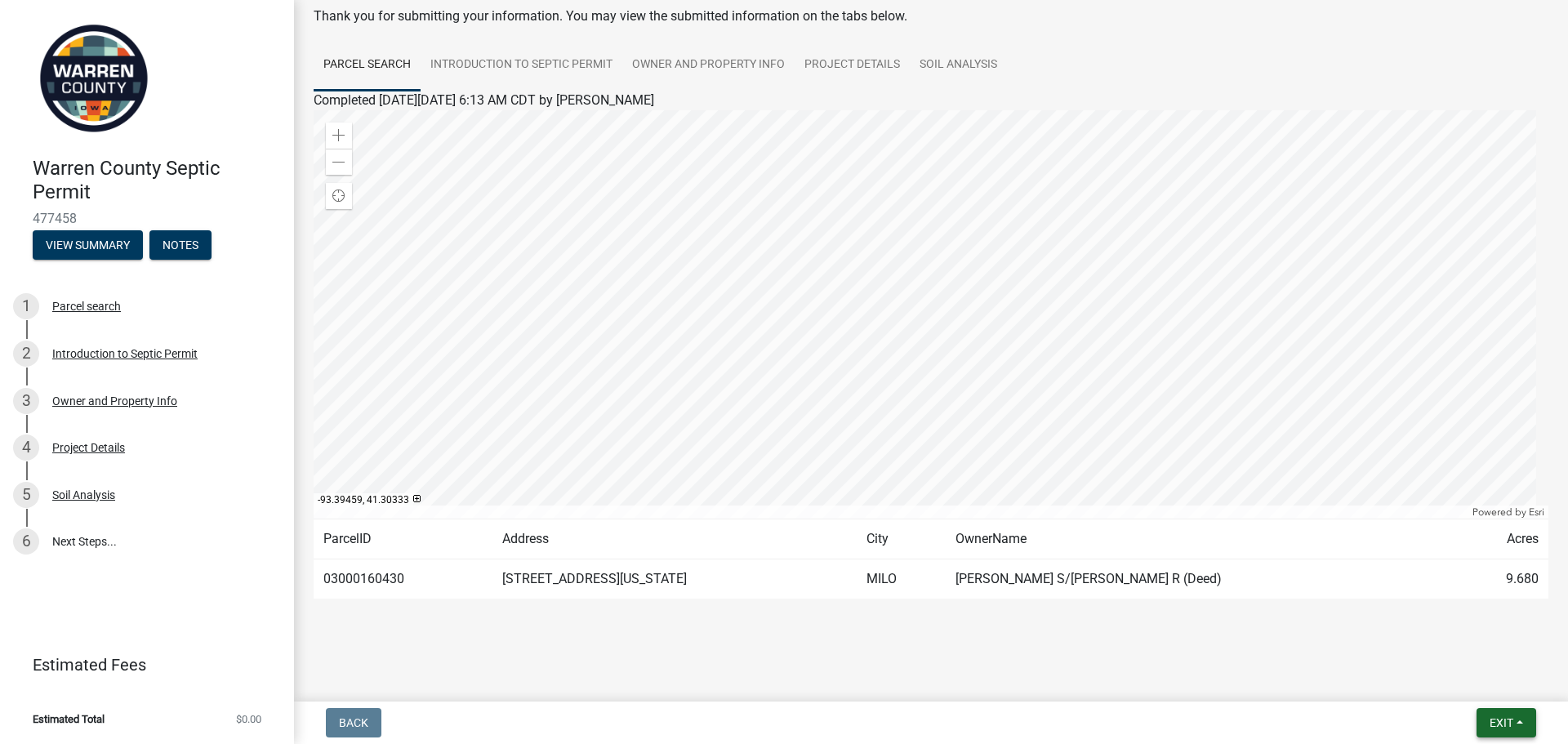
click at [1510, 724] on span "Exit" at bounding box center [1502, 723] width 24 height 13
click at [1449, 680] on button "Save & Exit" at bounding box center [1471, 680] width 131 height 39
